Goal: Task Accomplishment & Management: Use online tool/utility

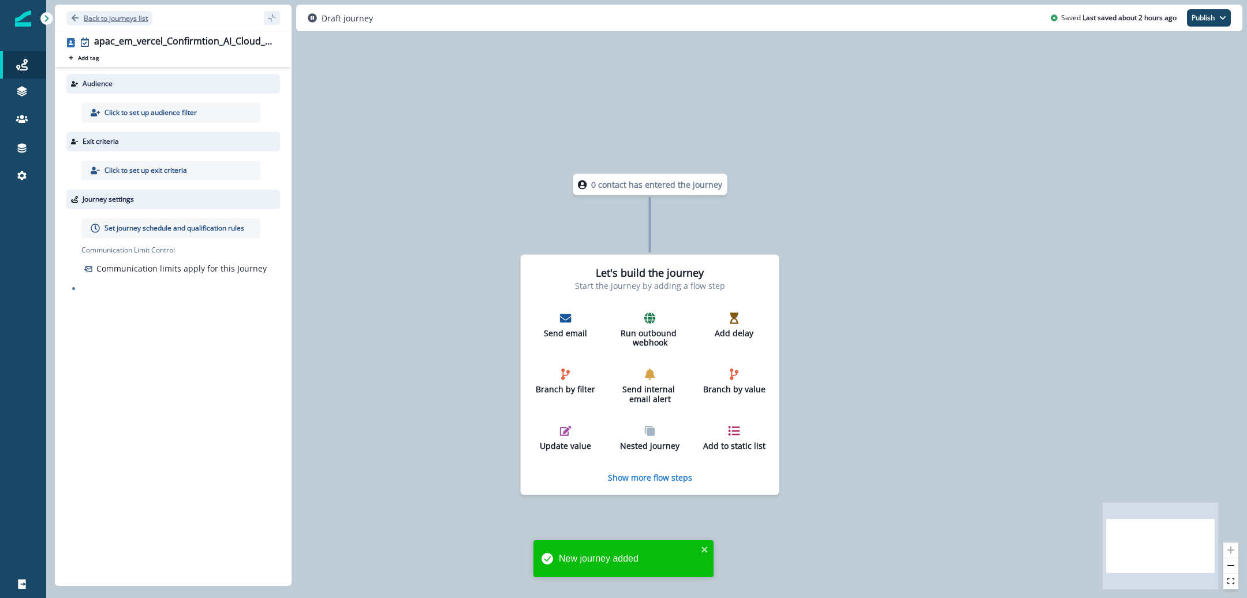
click at [83, 21] on button "Back to journeys list" at bounding box center [109, 18] width 86 height 14
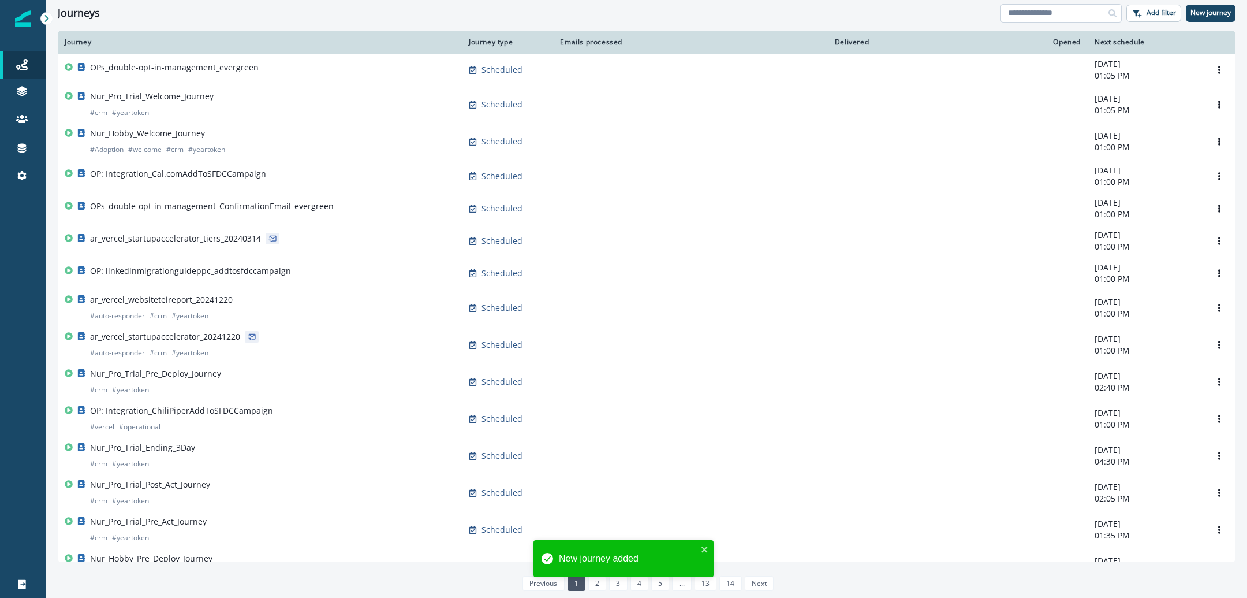
click at [1045, 18] on input at bounding box center [1061, 13] width 121 height 18
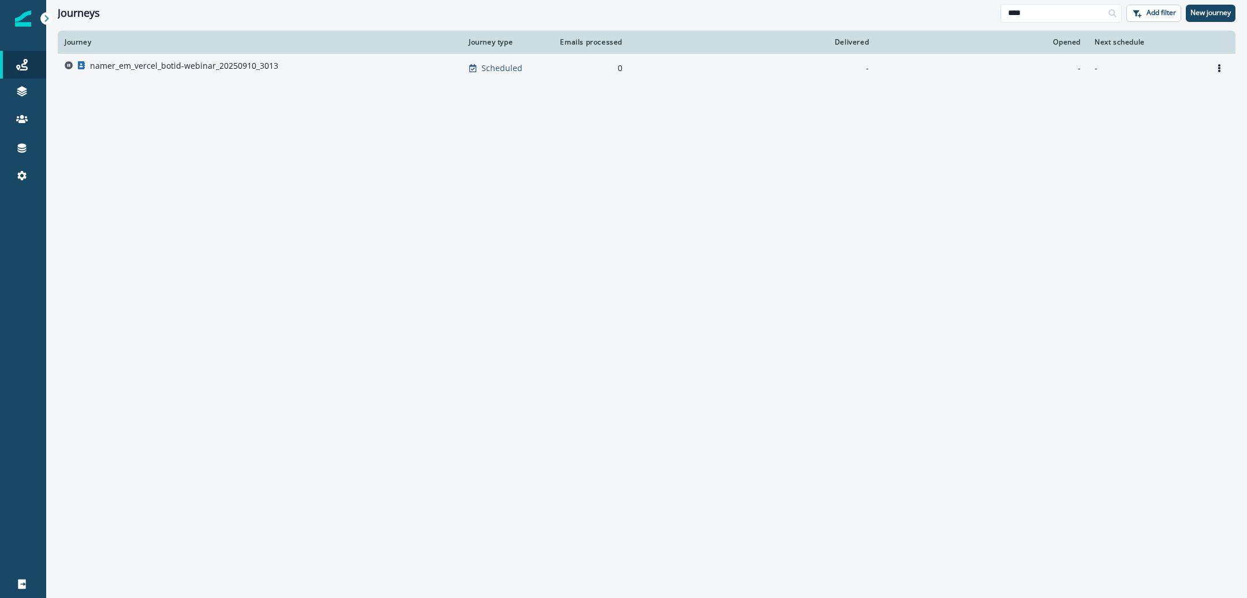
type input "****"
click at [230, 68] on p "namer_em_vercel_botid-webinar_20250910_3013" at bounding box center [184, 66] width 188 height 12
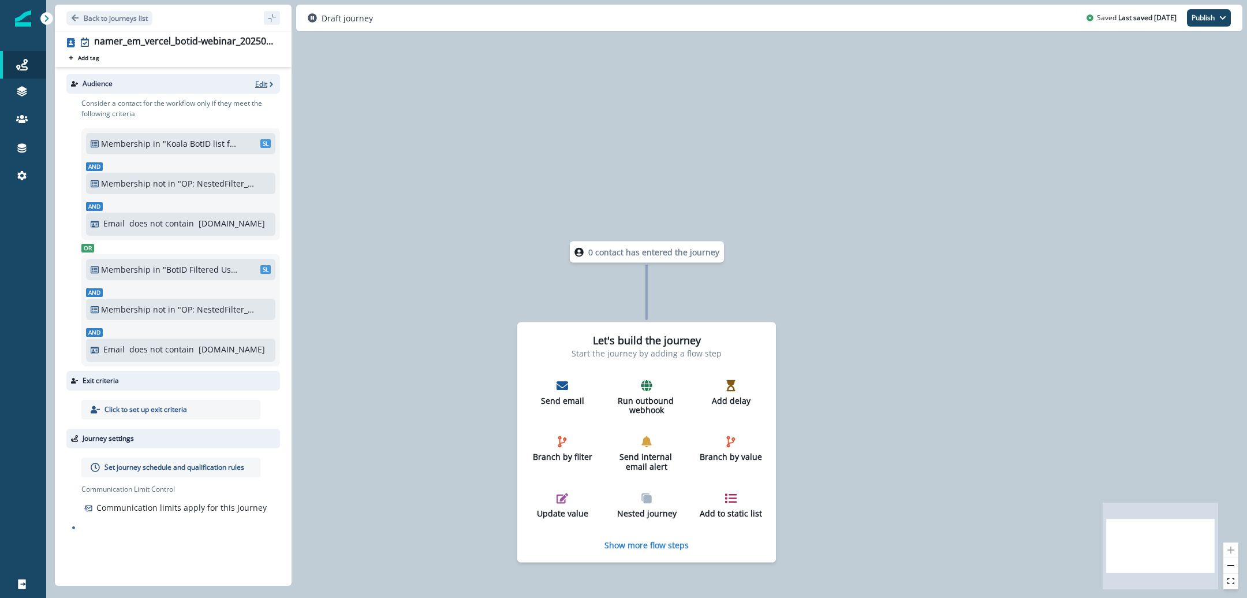
click at [263, 86] on p "Edit" at bounding box center [261, 84] width 12 height 10
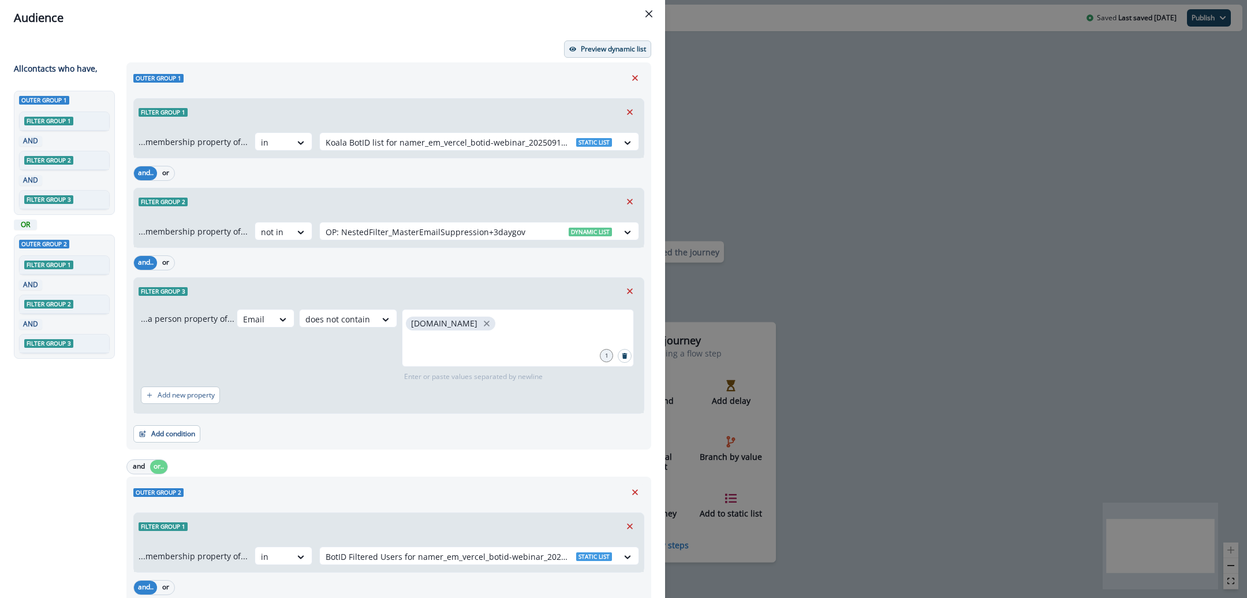
click at [573, 48] on icon "button" at bounding box center [572, 49] width 7 height 7
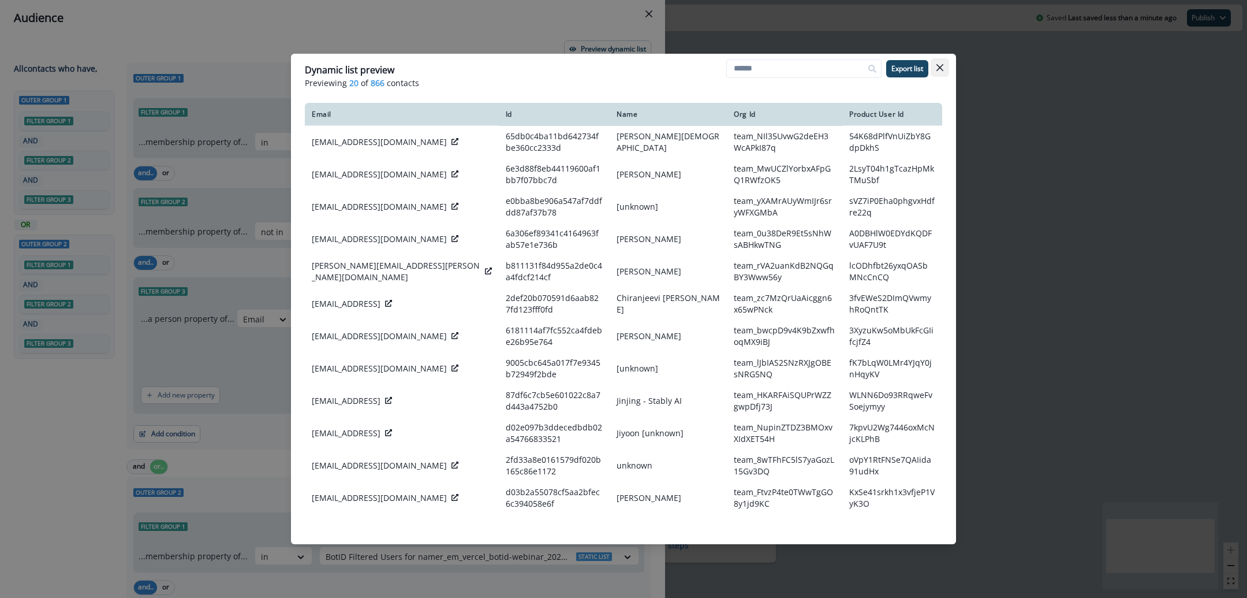
click at [945, 68] on button "Close" at bounding box center [940, 67] width 18 height 18
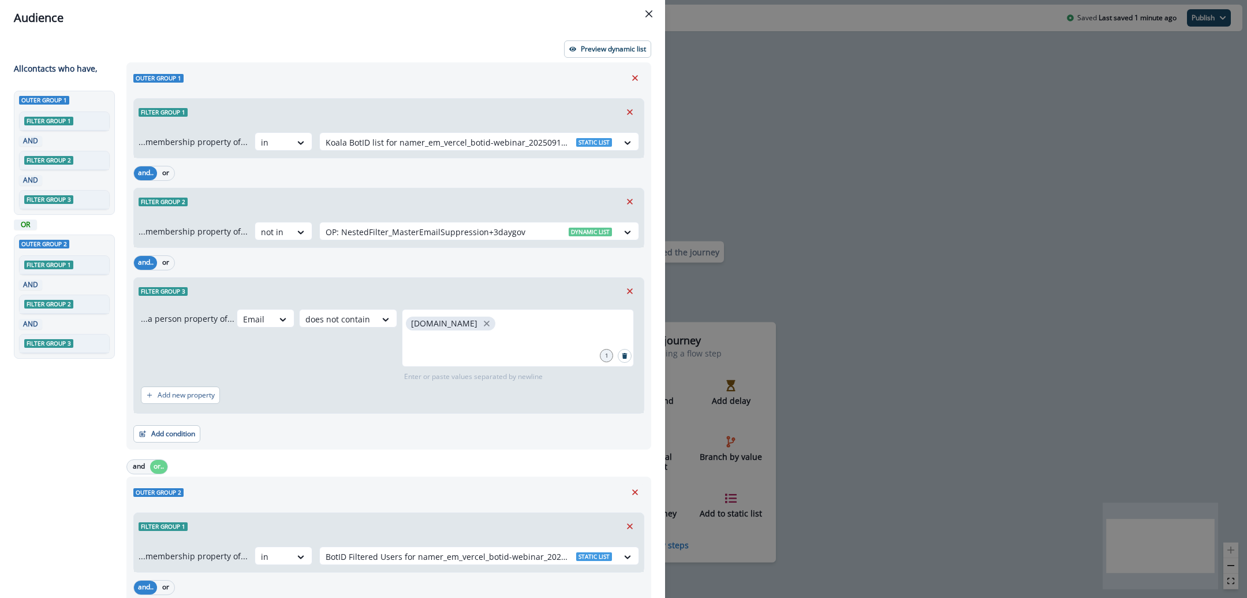
click at [814, 90] on div "Audience Preview dynamic list All contact s who have, Outer group 1 Filter grou…" at bounding box center [623, 299] width 1247 height 598
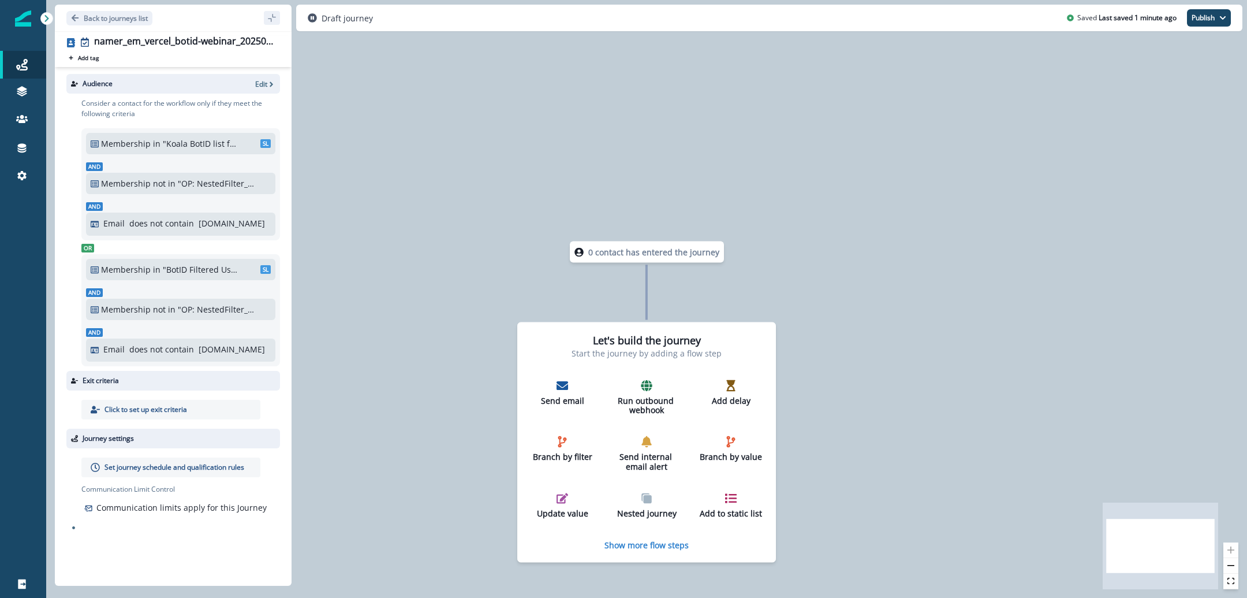
click at [234, 463] on p "Set journey schedule and qualification rules" at bounding box center [175, 467] width 140 height 10
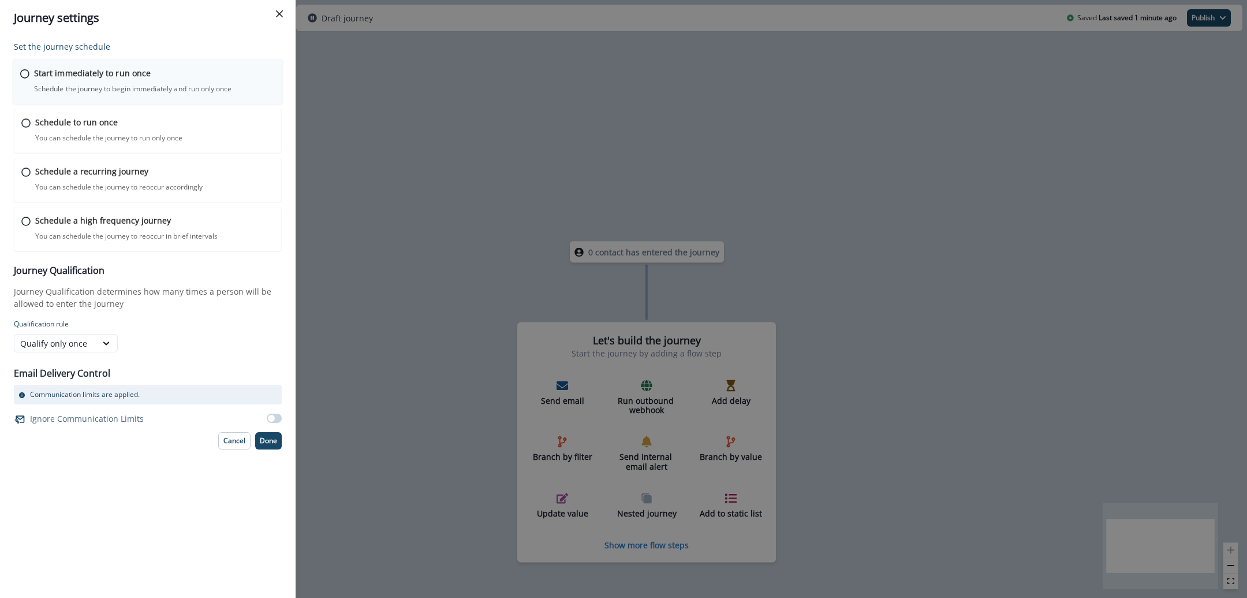
click at [138, 70] on p "Start immediately to run once" at bounding box center [92, 73] width 117 height 12
click at [266, 435] on p "Done" at bounding box center [268, 439] width 17 height 8
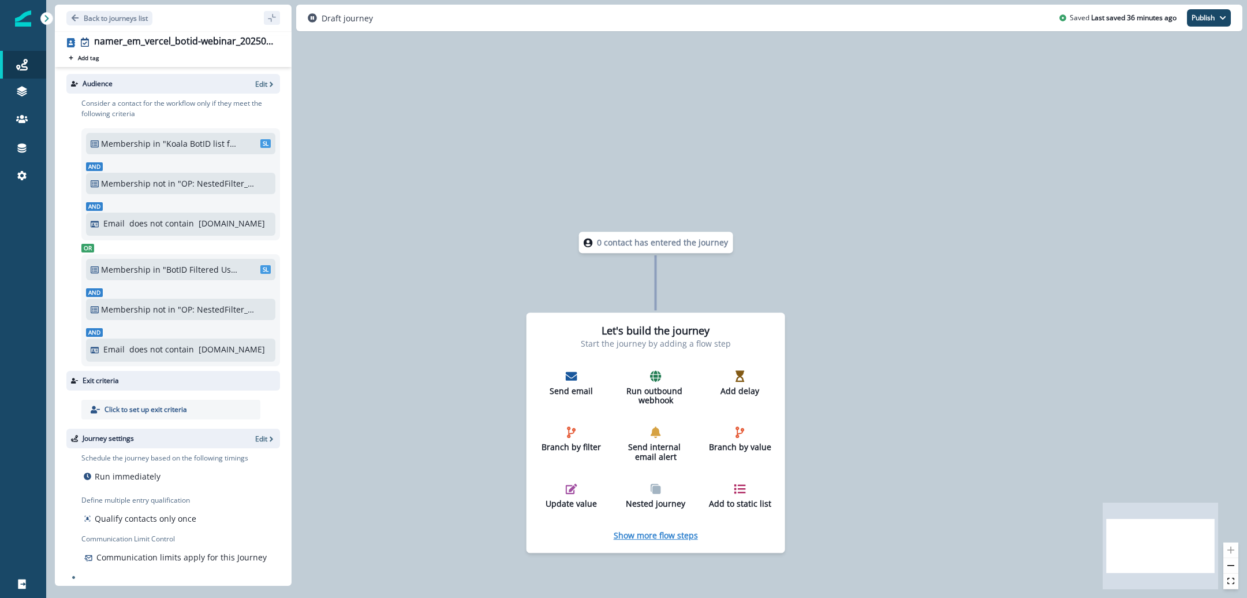
click at [675, 534] on p "Show more flow steps" at bounding box center [656, 535] width 84 height 11
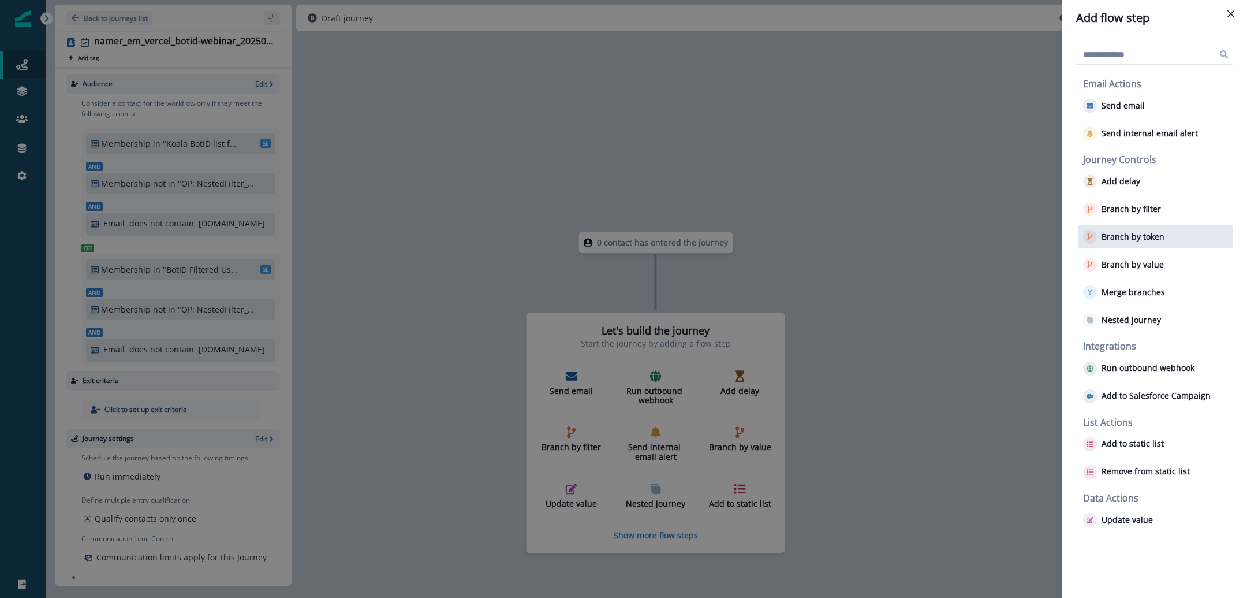
click at [1151, 241] on p "Branch by token" at bounding box center [1133, 237] width 63 height 10
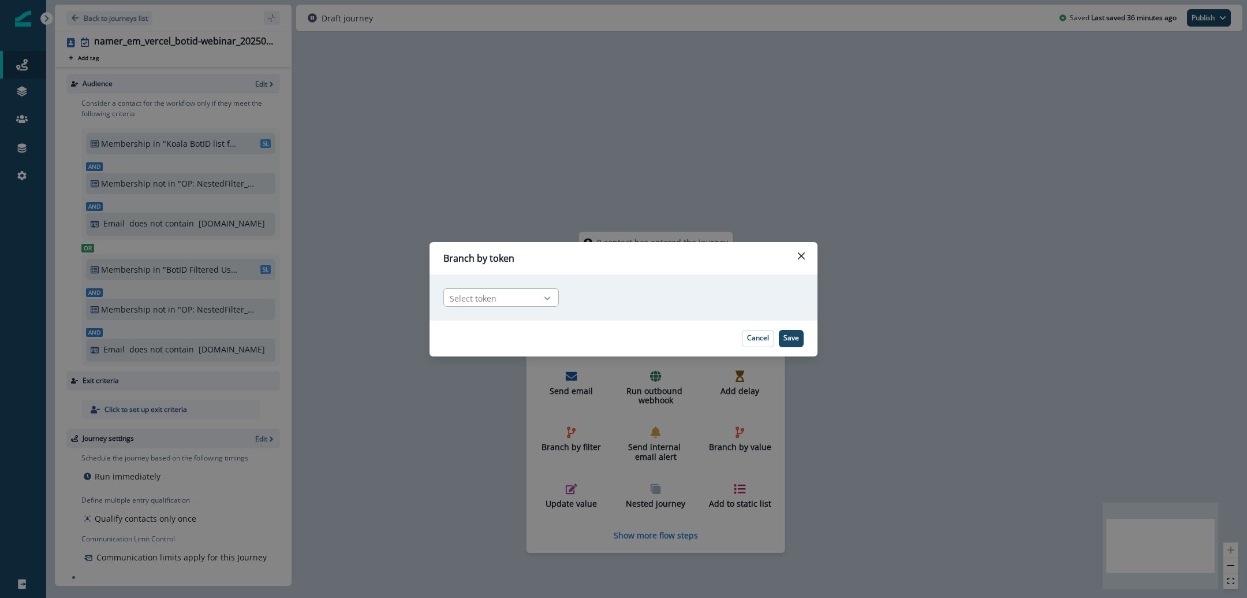
click at [539, 295] on div at bounding box center [548, 298] width 20 height 12
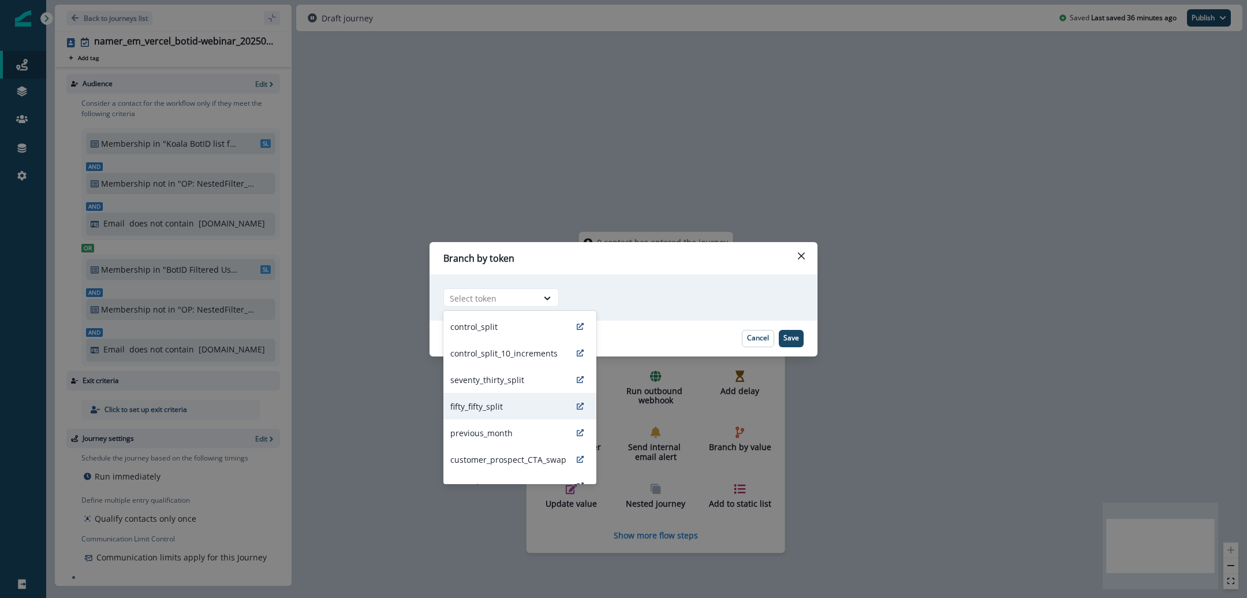
click at [529, 410] on div "fifty_fifty_split" at bounding box center [520, 406] width 153 height 27
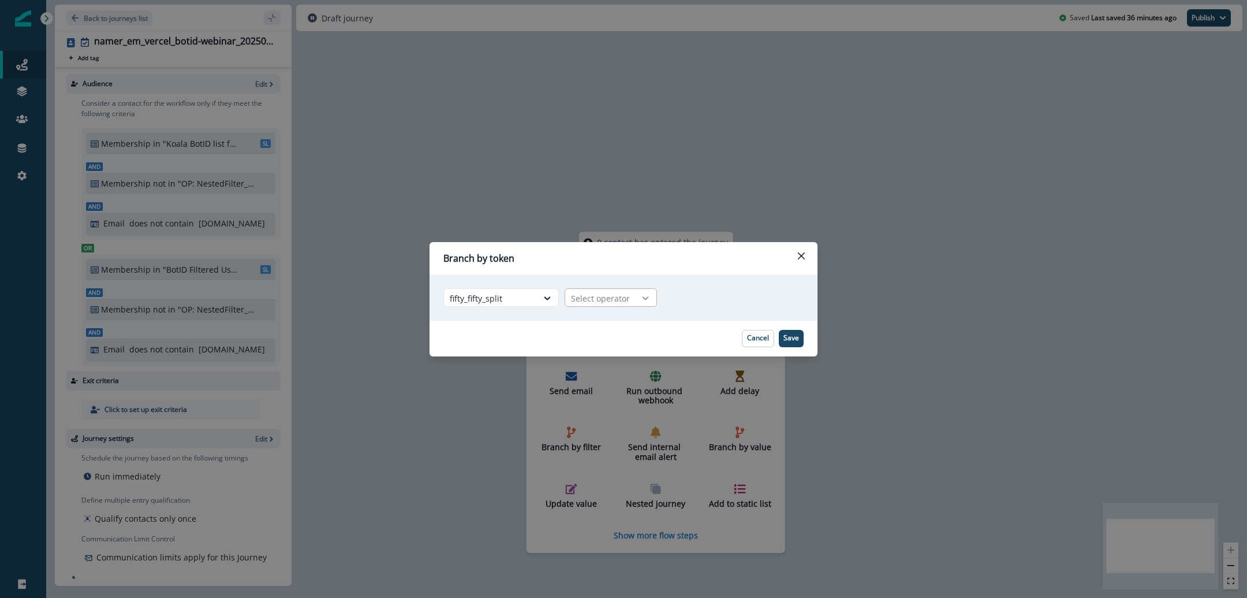
click at [644, 301] on icon at bounding box center [645, 298] width 10 height 12
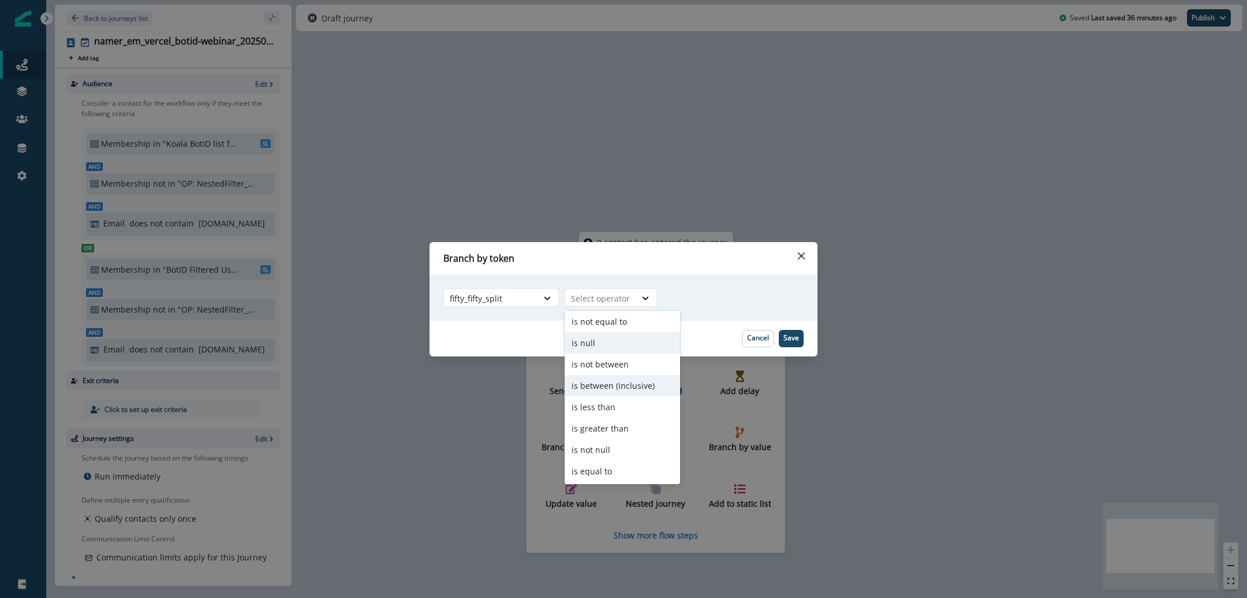
scroll to position [43, 0]
click at [623, 469] on div "is equal to" at bounding box center [622, 472] width 115 height 21
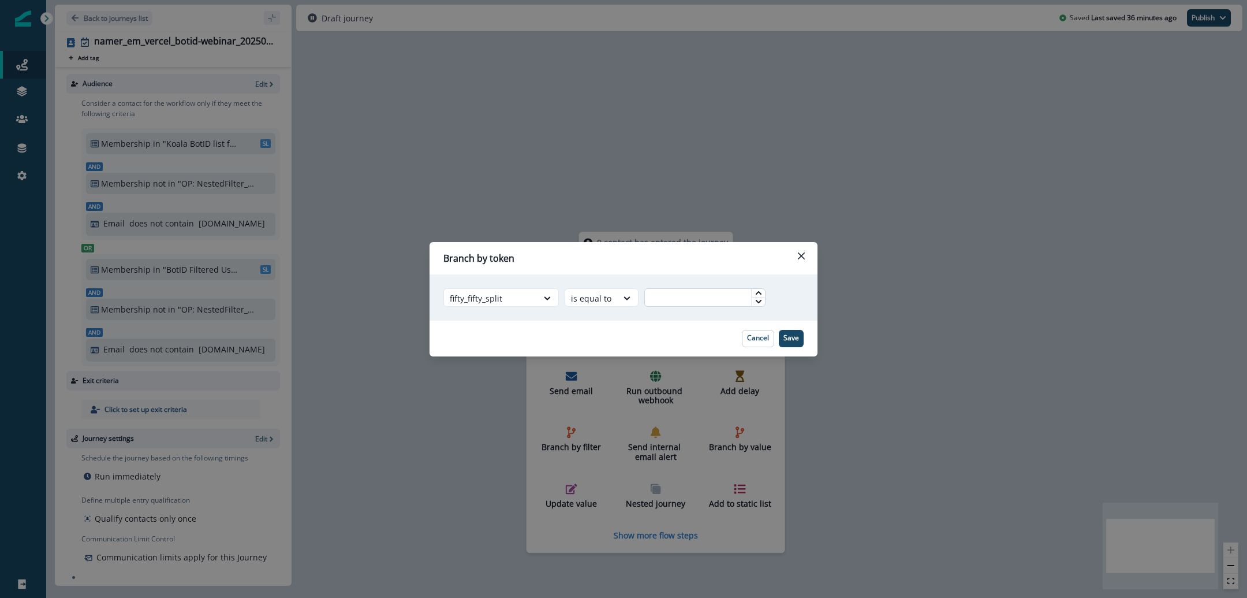
click at [685, 301] on input "text" at bounding box center [704, 297] width 121 height 18
type input "*"
click at [795, 337] on p "Save" at bounding box center [792, 338] width 16 height 8
